Goal: Task Accomplishment & Management: Manage account settings

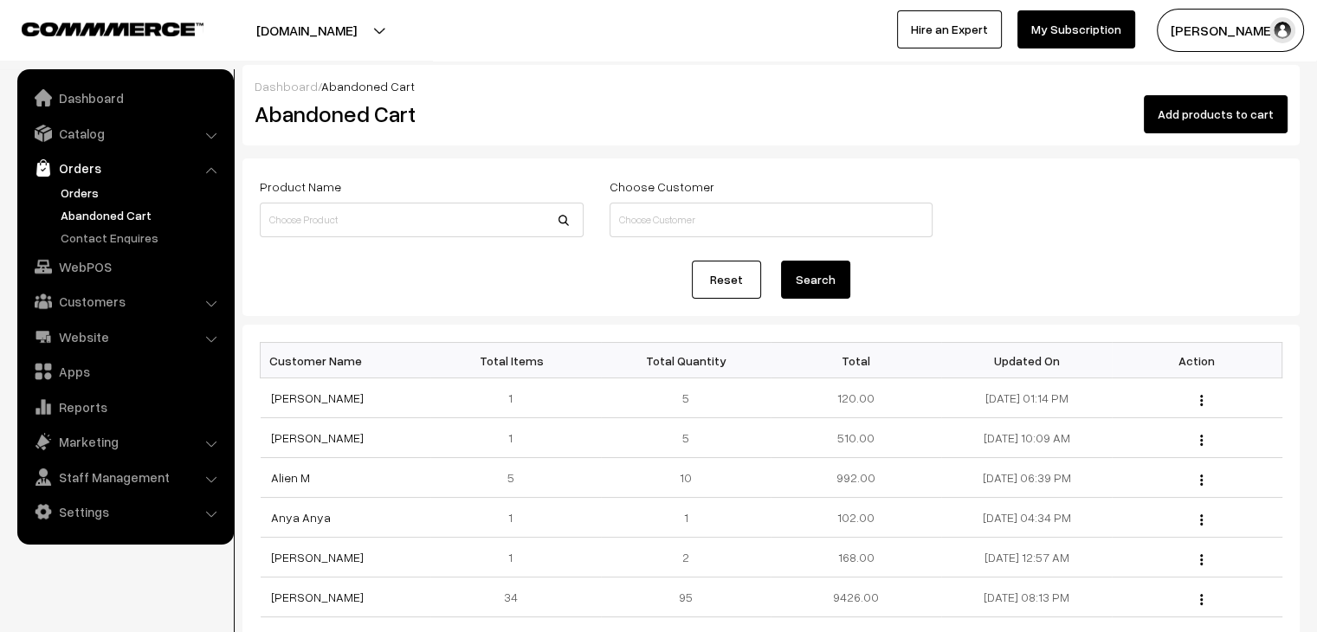
click at [98, 192] on link "Orders" at bounding box center [141, 193] width 171 height 18
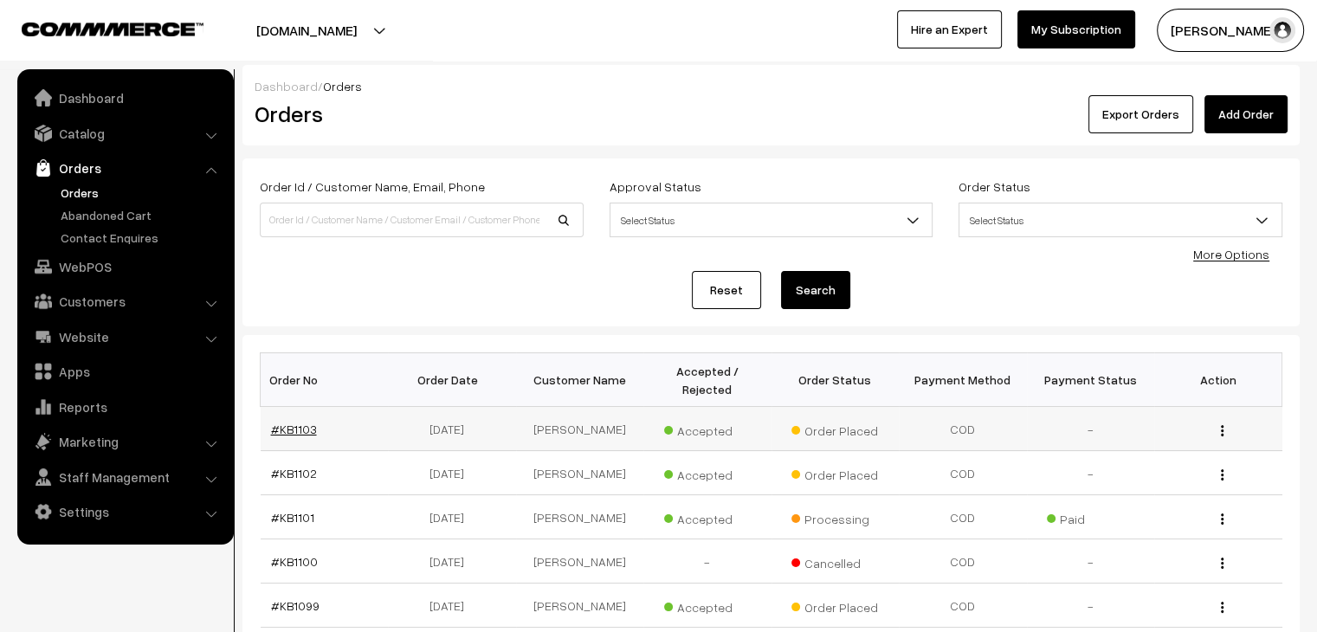
click at [289, 422] on link "#KB1103" at bounding box center [294, 429] width 46 height 15
click at [83, 206] on link "Abandoned Cart" at bounding box center [141, 215] width 171 height 18
click at [136, 220] on link "Abandoned Cart" at bounding box center [141, 215] width 171 height 18
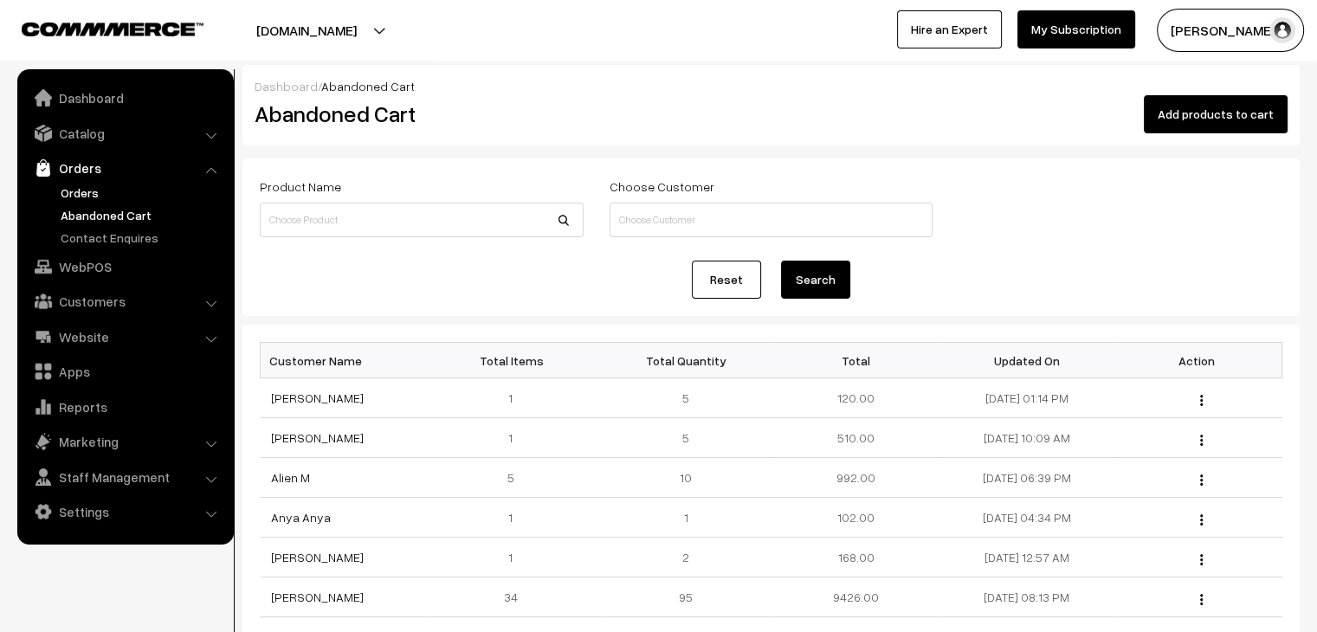
click at [87, 186] on link "Orders" at bounding box center [141, 193] width 171 height 18
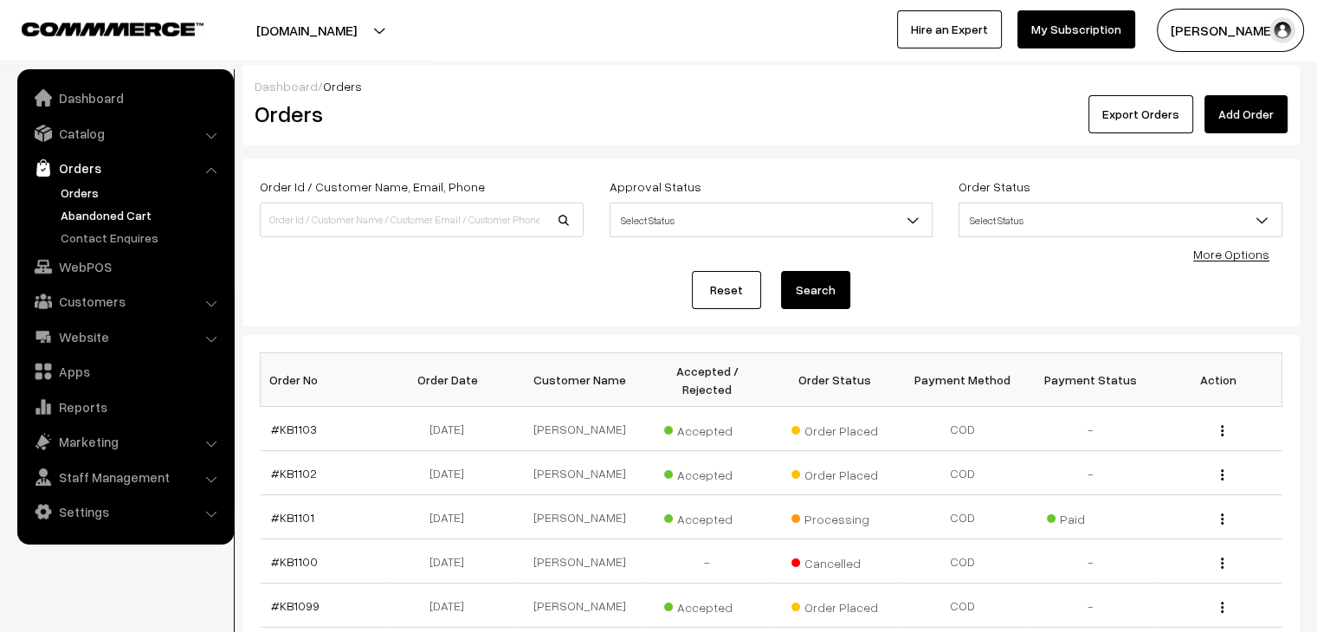
click at [117, 214] on link "Abandoned Cart" at bounding box center [141, 215] width 171 height 18
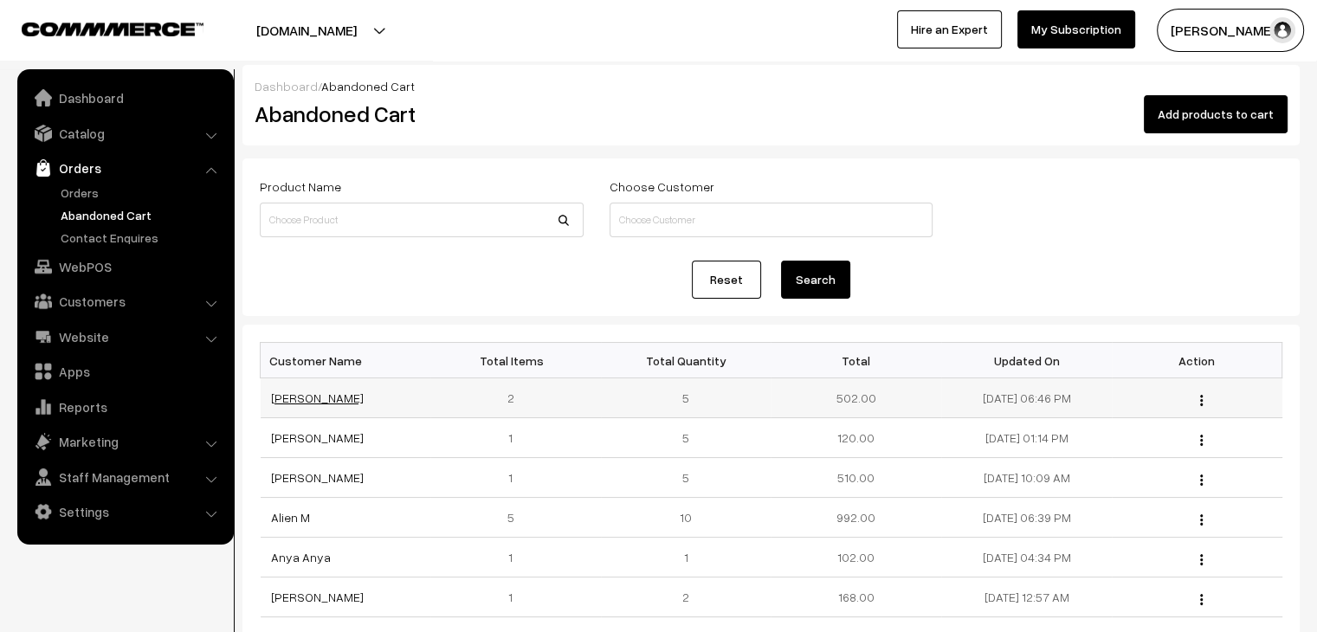
click at [317, 393] on link "[PERSON_NAME]" at bounding box center [317, 397] width 93 height 15
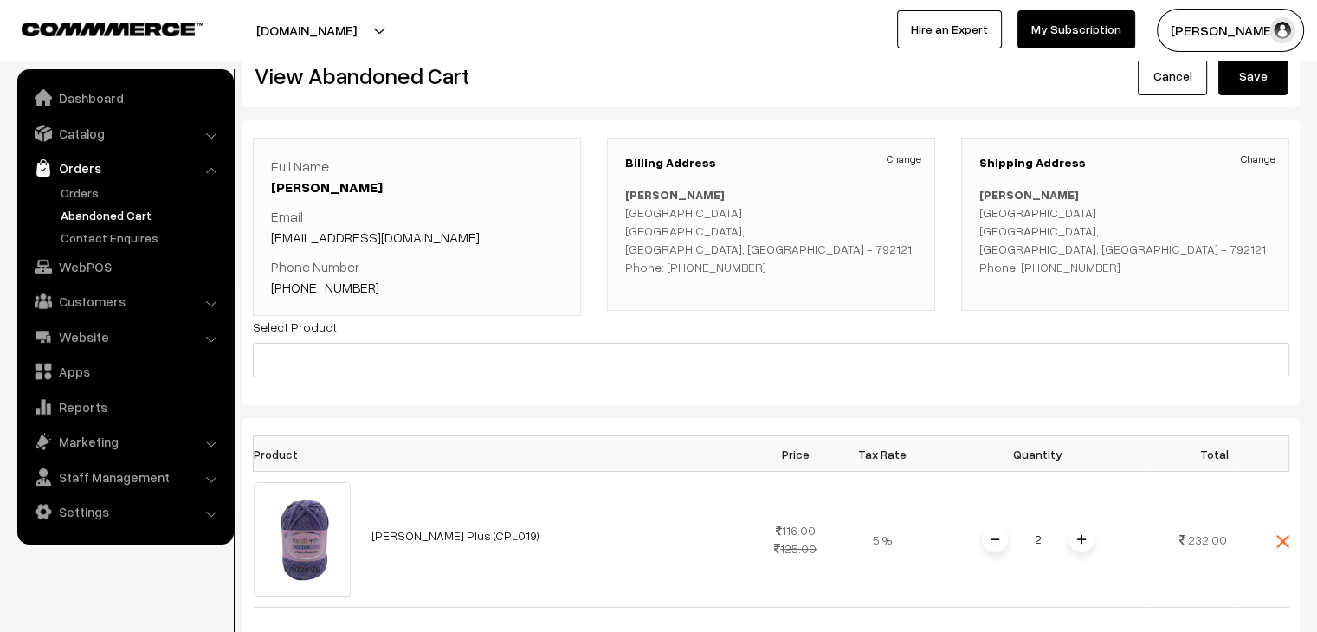
scroll to position [173, 0]
